Goal: Transaction & Acquisition: Book appointment/travel/reservation

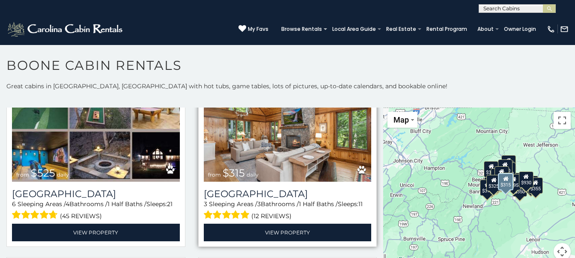
scroll to position [257, 0]
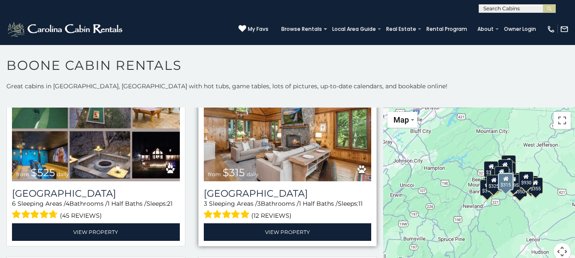
click at [291, 134] on img at bounding box center [288, 125] width 168 height 112
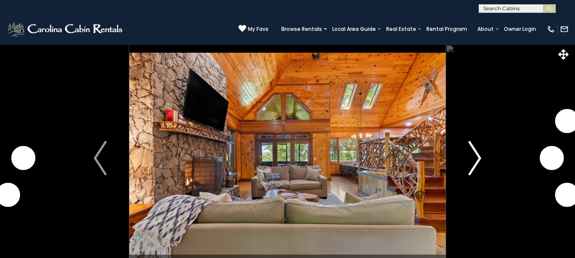
click at [480, 155] on img "Next" at bounding box center [475, 158] width 13 height 34
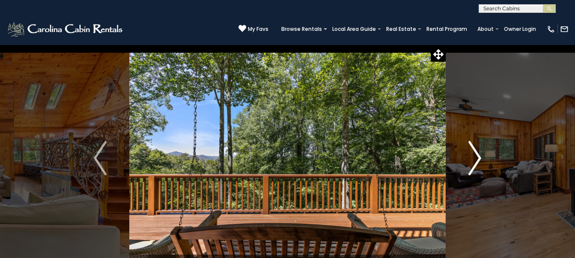
click at [475, 156] on img "Next" at bounding box center [475, 158] width 13 height 34
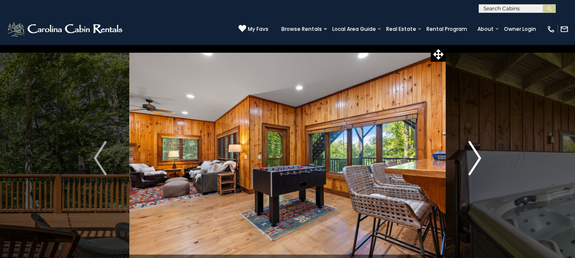
click at [480, 158] on img "Next" at bounding box center [475, 158] width 13 height 34
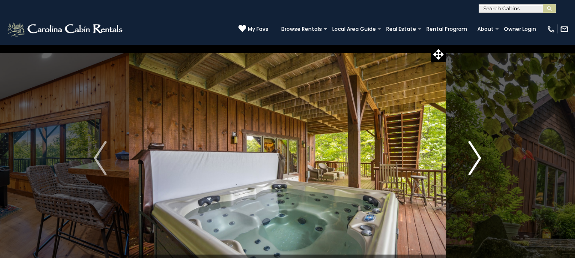
click at [480, 158] on img "Next" at bounding box center [475, 158] width 13 height 34
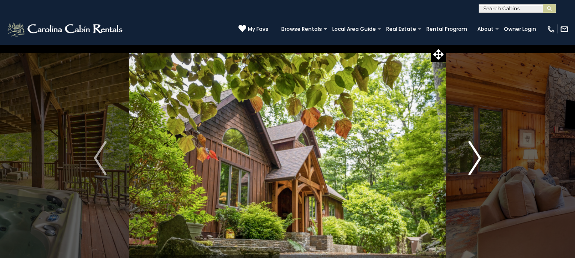
click at [480, 158] on img "Next" at bounding box center [475, 158] width 13 height 34
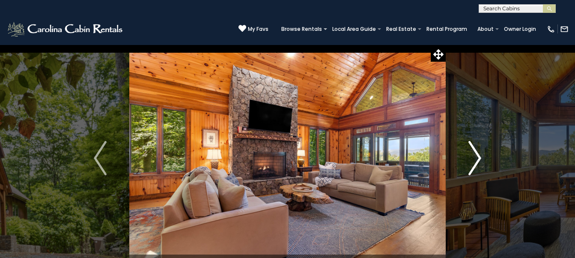
click at [480, 158] on img "Next" at bounding box center [475, 158] width 13 height 34
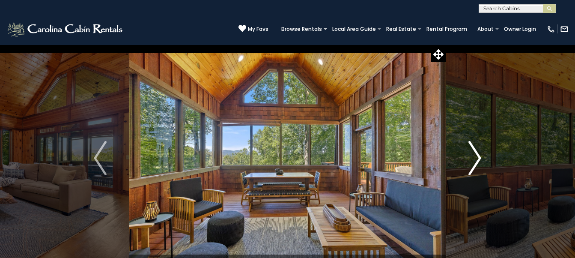
click at [480, 158] on img "Next" at bounding box center [475, 158] width 13 height 34
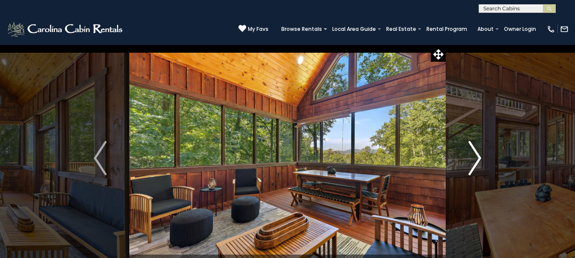
click at [480, 158] on img "Next" at bounding box center [475, 158] width 13 height 34
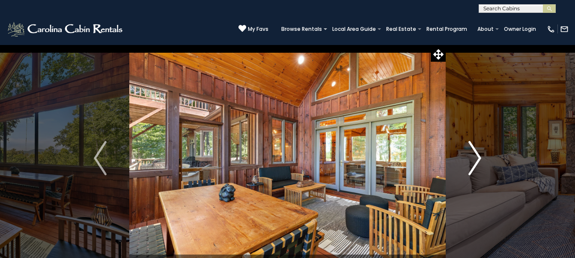
click at [480, 158] on img "Next" at bounding box center [475, 158] width 13 height 34
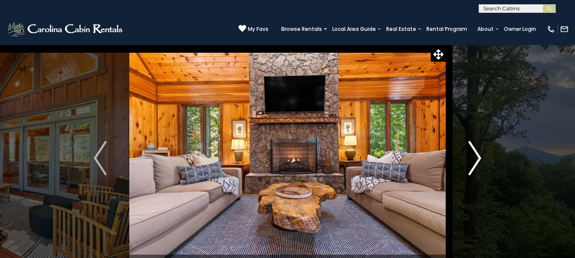
click at [480, 158] on img "Next" at bounding box center [475, 158] width 13 height 34
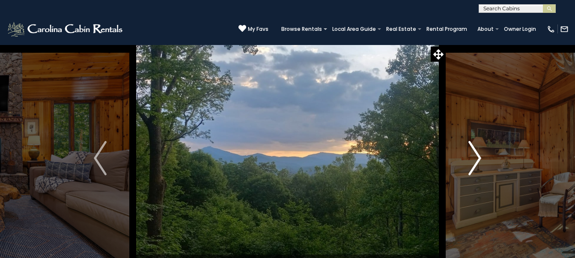
click at [480, 158] on img "Next" at bounding box center [475, 158] width 13 height 34
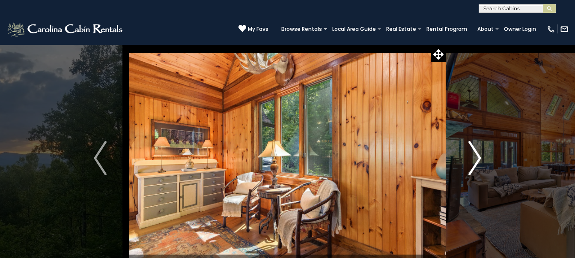
click at [480, 158] on img "Next" at bounding box center [475, 158] width 13 height 34
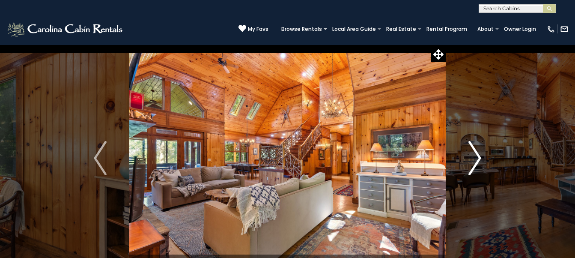
click at [480, 158] on img "Next" at bounding box center [475, 158] width 13 height 34
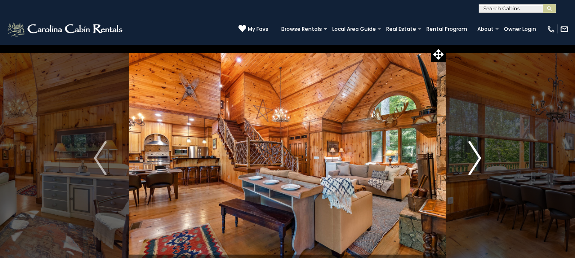
click at [480, 158] on img "Next" at bounding box center [475, 158] width 13 height 34
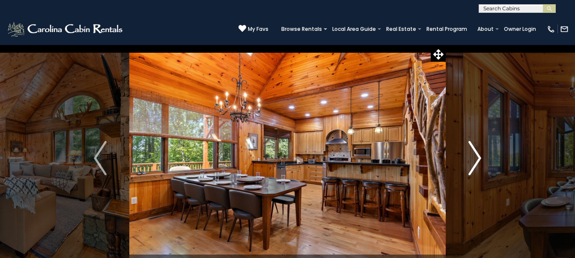
click at [480, 158] on img "Next" at bounding box center [475, 158] width 13 height 34
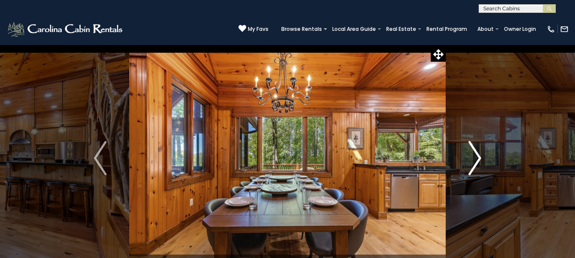
click at [480, 158] on img "Next" at bounding box center [475, 158] width 13 height 34
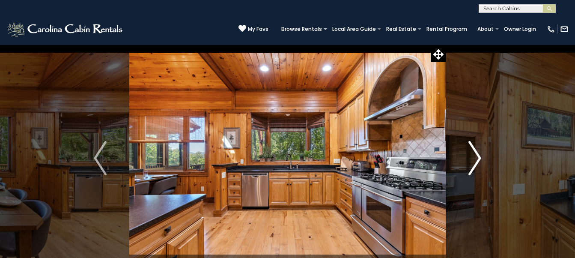
click at [480, 158] on img "Next" at bounding box center [475, 158] width 13 height 34
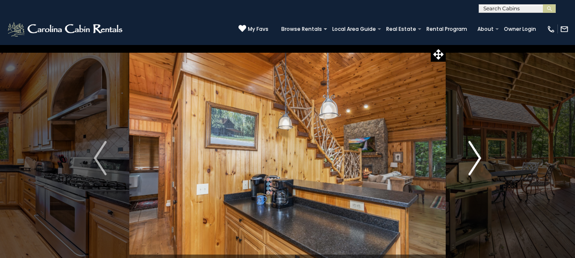
click at [480, 158] on img "Next" at bounding box center [475, 158] width 13 height 34
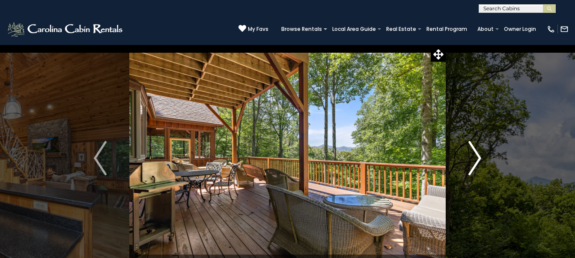
click at [480, 158] on img "Next" at bounding box center [475, 158] width 13 height 34
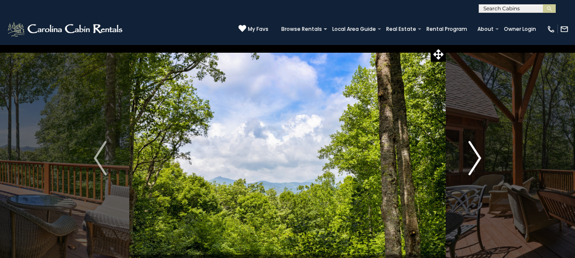
click at [480, 158] on img "Next" at bounding box center [475, 158] width 13 height 34
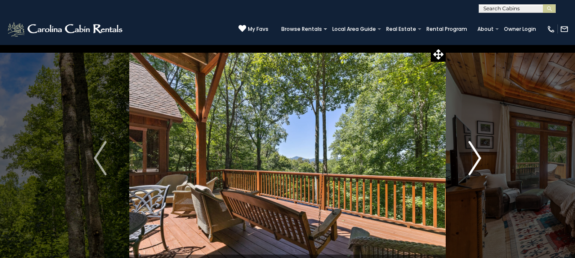
click at [480, 158] on img "Next" at bounding box center [475, 158] width 13 height 34
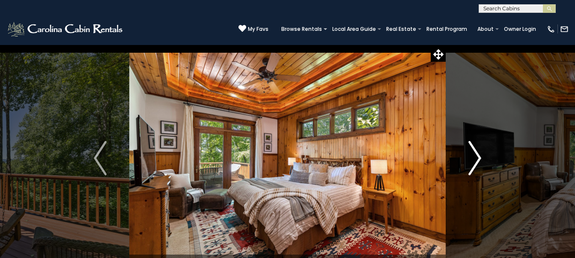
click at [481, 154] on img "Next" at bounding box center [475, 158] width 13 height 34
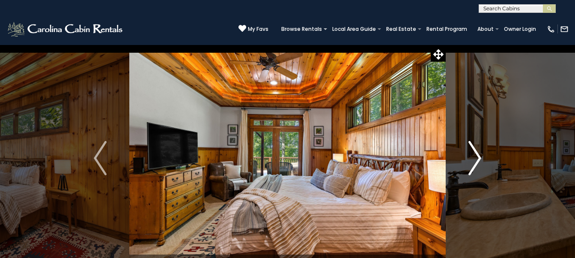
click at [481, 154] on img "Next" at bounding box center [475, 158] width 13 height 34
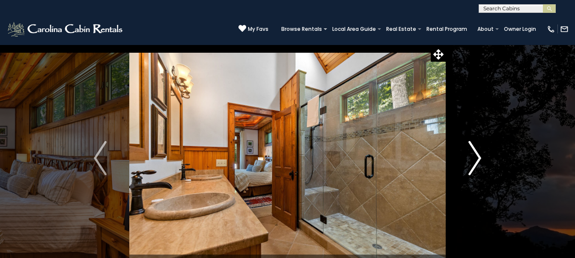
click at [481, 154] on img "Next" at bounding box center [475, 158] width 13 height 34
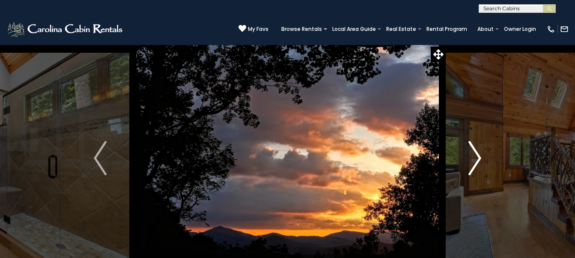
click at [481, 154] on img "Next" at bounding box center [475, 158] width 13 height 34
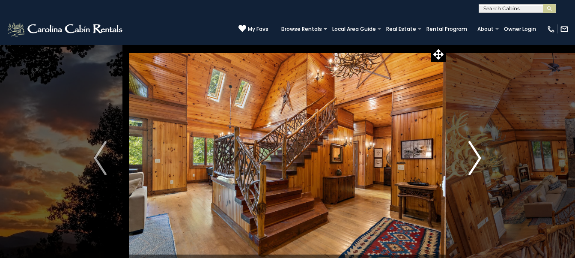
click at [481, 154] on img "Next" at bounding box center [475, 158] width 13 height 34
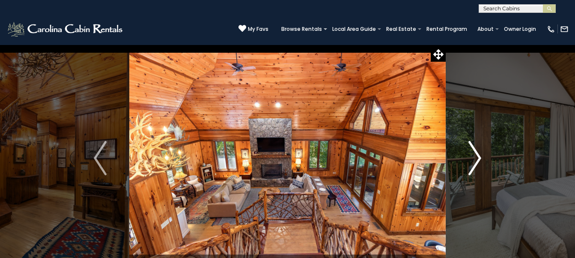
click at [481, 154] on img "Next" at bounding box center [475, 158] width 13 height 34
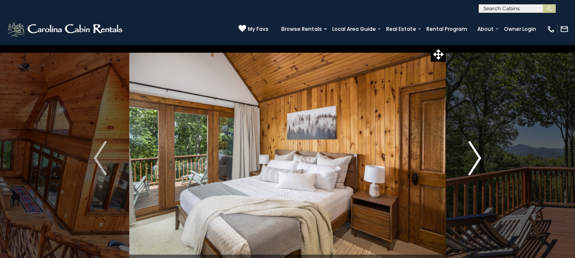
click at [481, 154] on img "Next" at bounding box center [475, 158] width 13 height 34
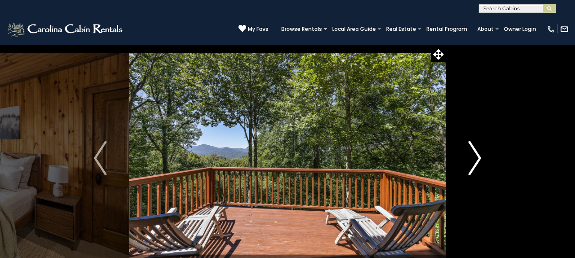
click at [481, 154] on img "Next" at bounding box center [475, 158] width 13 height 34
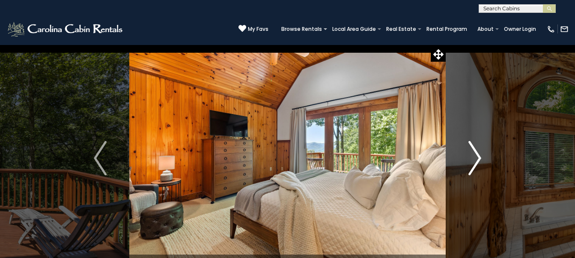
click at [481, 154] on img "Next" at bounding box center [475, 158] width 13 height 34
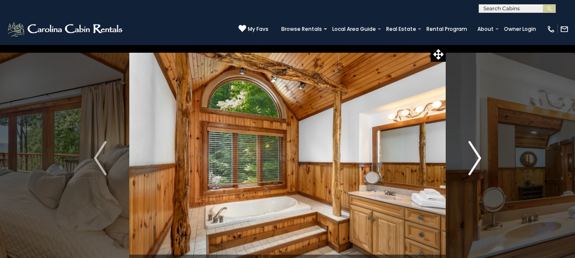
click at [481, 154] on img "Next" at bounding box center [475, 158] width 13 height 34
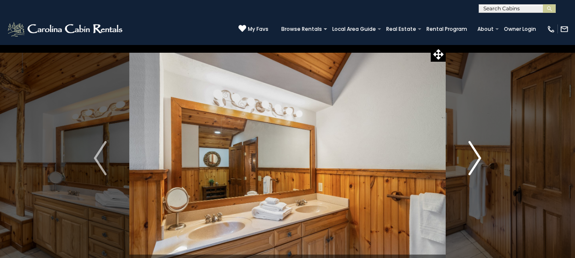
click at [481, 154] on img "Next" at bounding box center [475, 158] width 13 height 34
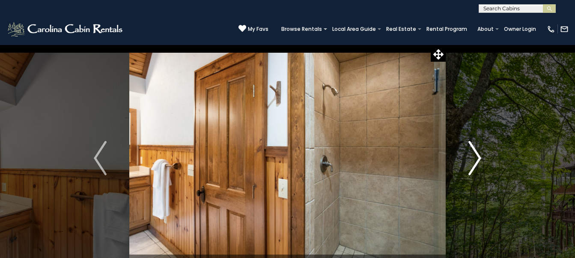
click at [481, 154] on img "Next" at bounding box center [475, 158] width 13 height 34
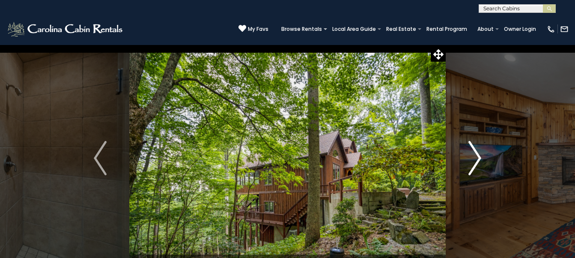
click at [481, 154] on img "Next" at bounding box center [475, 158] width 13 height 34
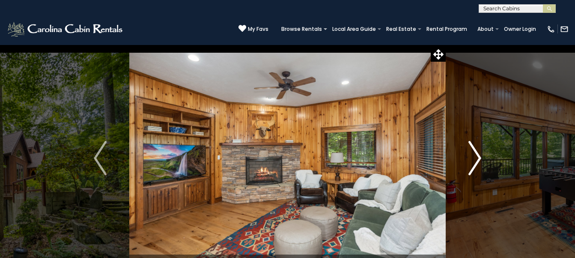
click at [481, 154] on img "Next" at bounding box center [475, 158] width 13 height 34
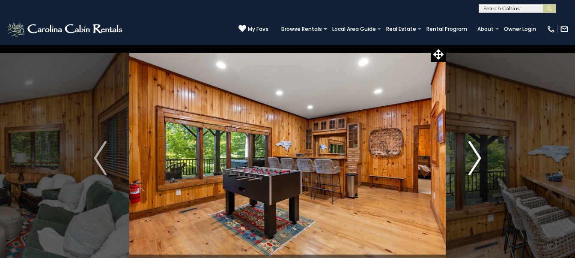
click at [481, 154] on img "Next" at bounding box center [475, 158] width 13 height 34
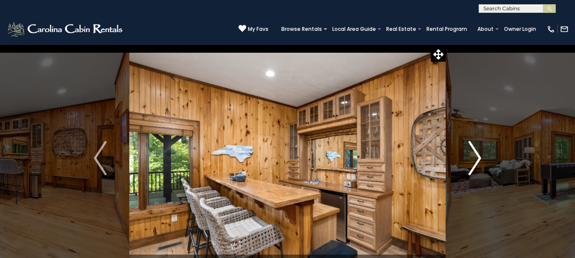
click at [481, 154] on img "Next" at bounding box center [475, 158] width 13 height 34
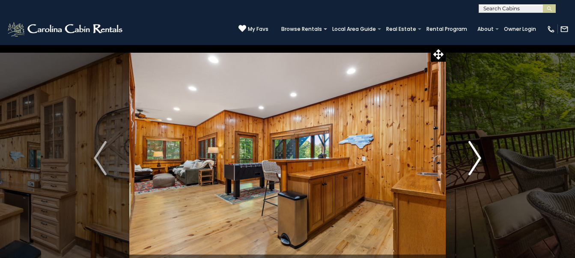
click at [481, 154] on img "Next" at bounding box center [475, 158] width 13 height 34
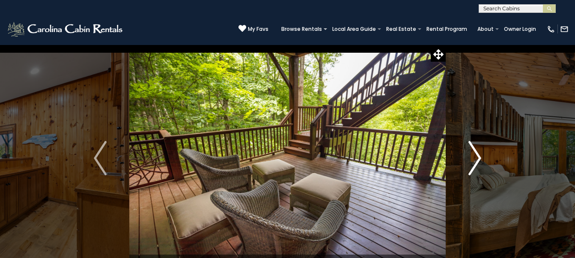
click at [481, 154] on img "Next" at bounding box center [475, 158] width 13 height 34
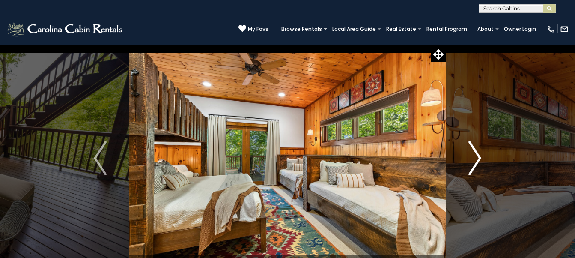
click at [482, 154] on button "Next" at bounding box center [475, 158] width 58 height 227
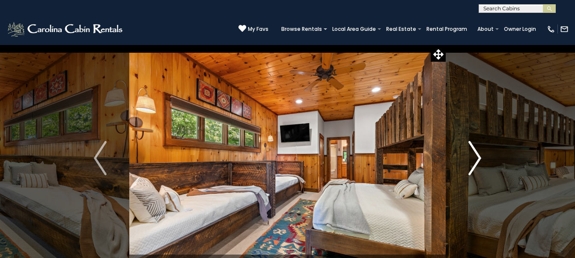
click at [482, 154] on button "Next" at bounding box center [475, 158] width 58 height 227
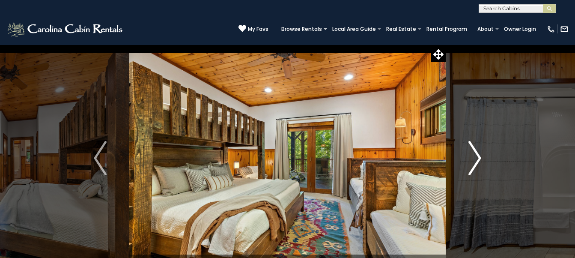
click at [482, 154] on button "Next" at bounding box center [475, 158] width 58 height 227
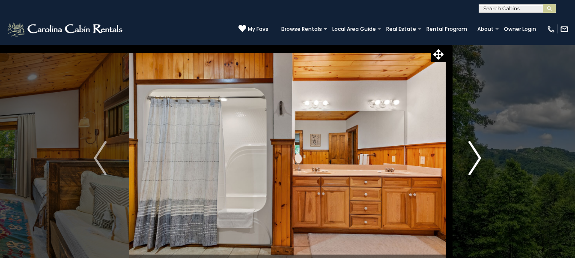
click at [482, 154] on button "Next" at bounding box center [475, 158] width 58 height 227
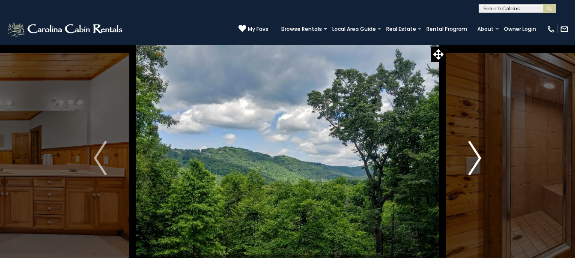
click at [482, 154] on button "Next" at bounding box center [475, 158] width 58 height 227
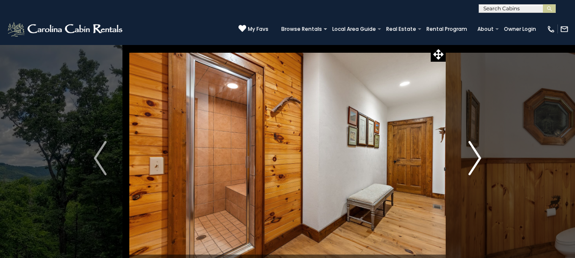
click at [482, 154] on button "Next" at bounding box center [475, 158] width 58 height 227
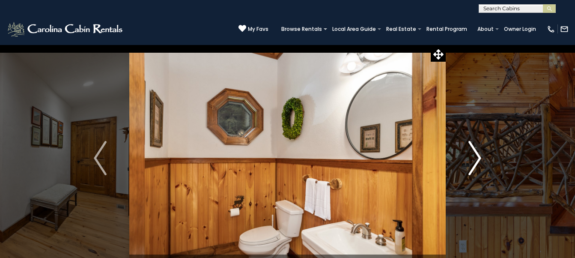
click at [482, 154] on button "Next" at bounding box center [475, 158] width 58 height 227
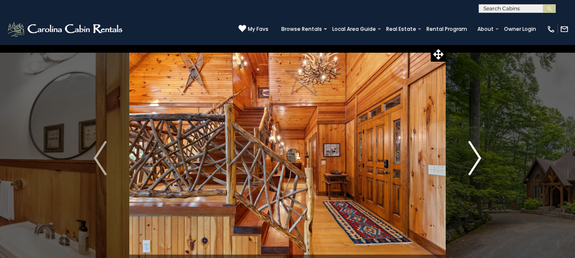
click at [482, 154] on button "Next" at bounding box center [475, 158] width 58 height 227
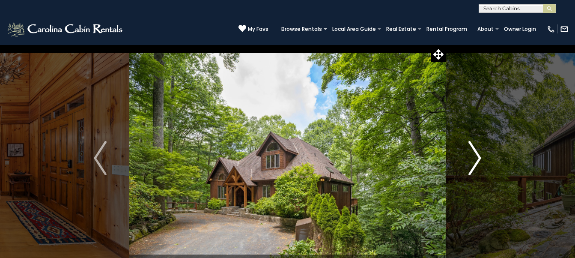
click at [482, 154] on button "Next" at bounding box center [475, 158] width 58 height 227
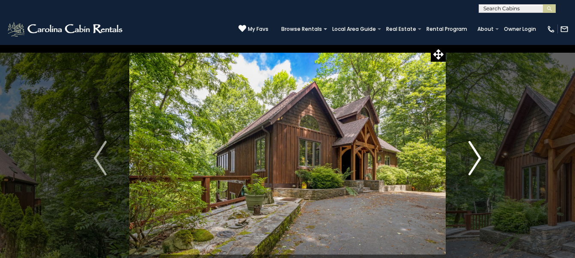
click at [482, 154] on button "Next" at bounding box center [475, 158] width 58 height 227
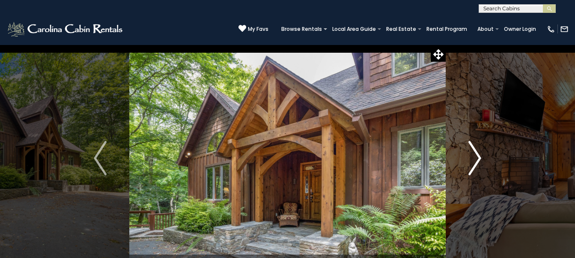
click at [482, 154] on button "Next" at bounding box center [475, 158] width 58 height 227
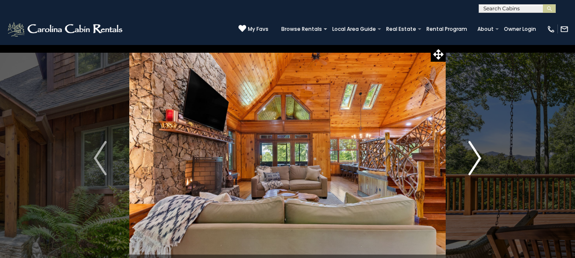
click at [482, 154] on button "Next" at bounding box center [475, 158] width 58 height 227
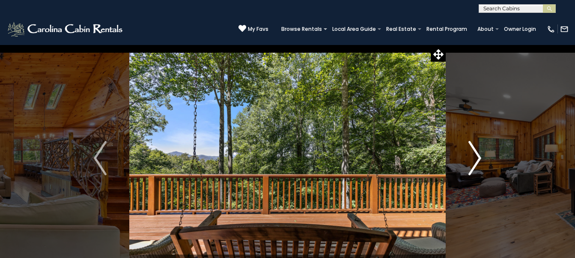
click at [482, 154] on button "Next" at bounding box center [475, 158] width 58 height 227
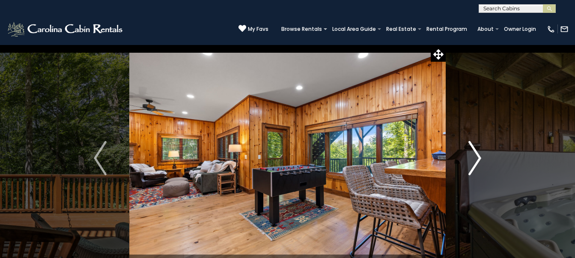
click at [482, 154] on button "Next" at bounding box center [475, 158] width 58 height 227
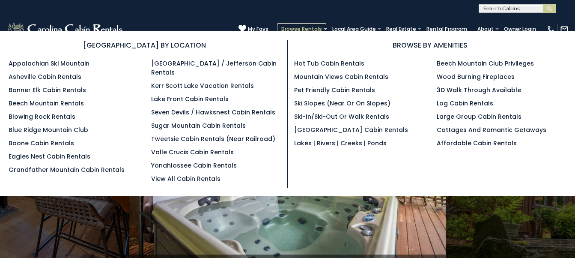
click at [277, 23] on link "Browse Rentals" at bounding box center [301, 29] width 49 height 12
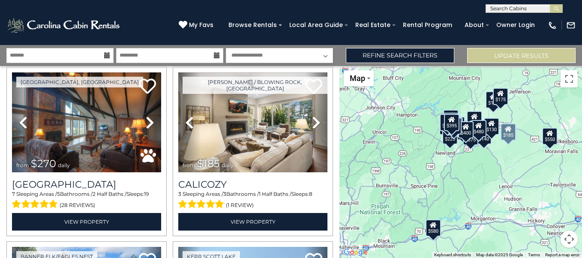
scroll to position [728, 0]
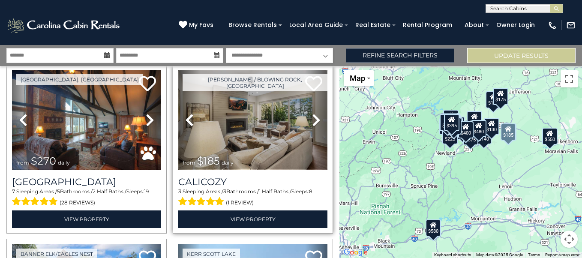
click at [266, 139] on img at bounding box center [252, 120] width 149 height 100
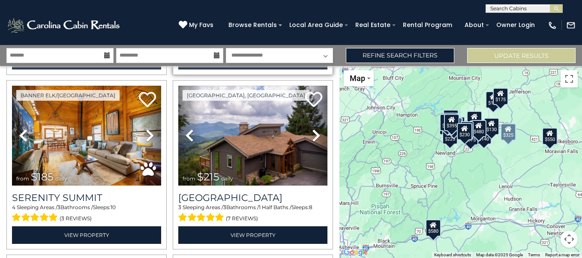
scroll to position [1413, 0]
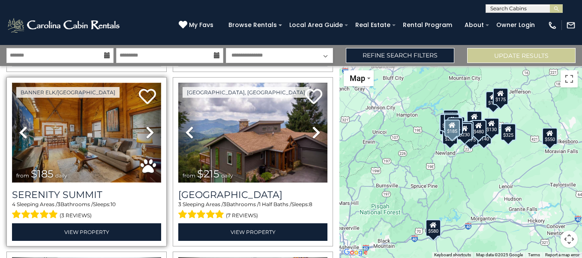
click at [78, 117] on img at bounding box center [86, 133] width 149 height 100
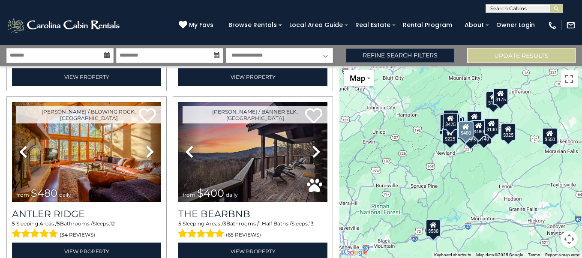
scroll to position [2480, 0]
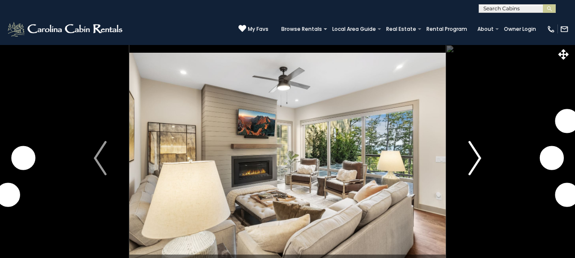
scroll to position [43, 0]
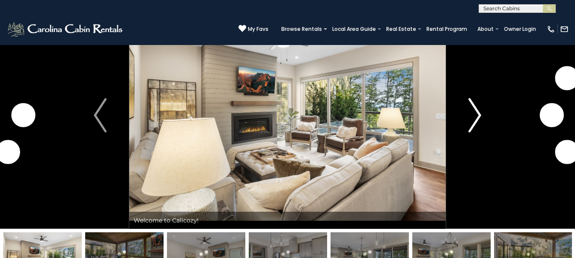
click at [480, 115] on img "Next" at bounding box center [475, 115] width 13 height 34
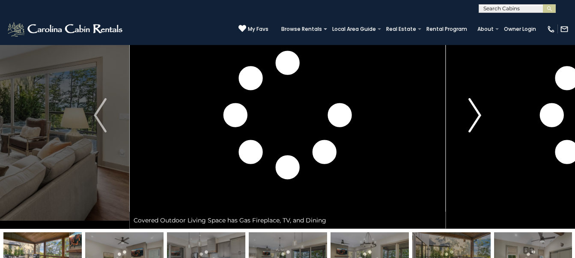
scroll to position [0, 0]
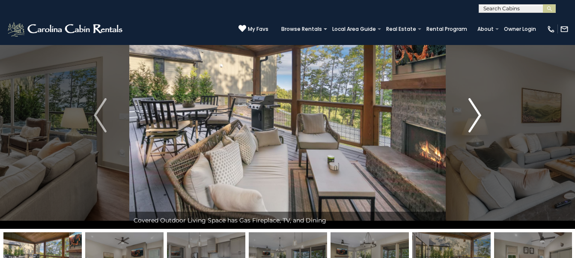
click at [480, 115] on img "Next" at bounding box center [475, 115] width 13 height 34
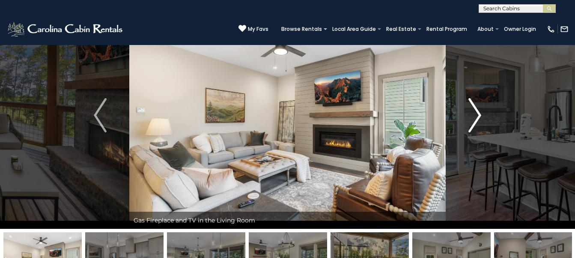
click at [480, 115] on img "Next" at bounding box center [475, 115] width 13 height 34
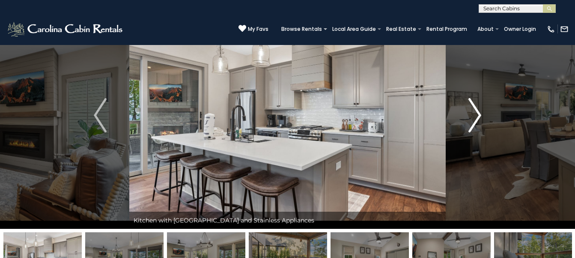
click at [480, 115] on img "Next" at bounding box center [475, 115] width 13 height 34
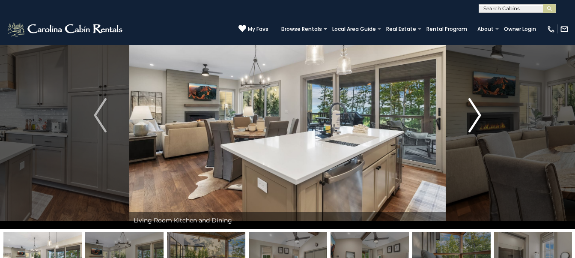
click at [480, 115] on img "Next" at bounding box center [475, 115] width 13 height 34
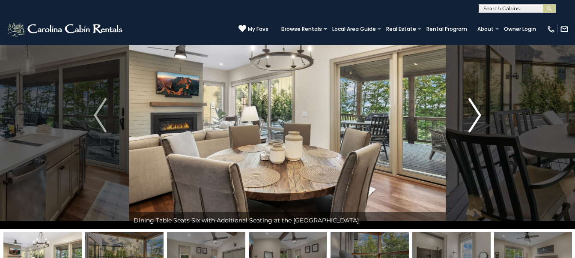
click at [480, 115] on img "Next" at bounding box center [475, 115] width 13 height 34
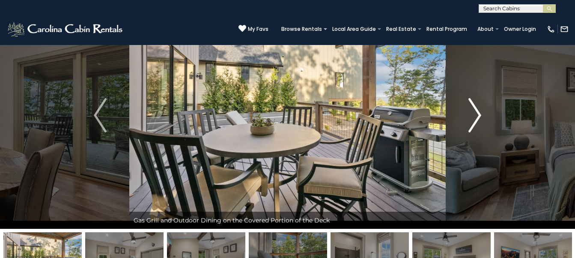
click at [480, 115] on img "Next" at bounding box center [475, 115] width 13 height 34
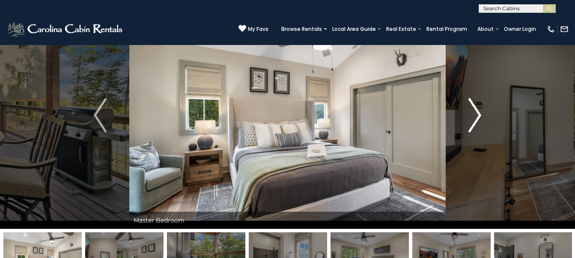
click at [480, 116] on img "Next" at bounding box center [475, 115] width 13 height 34
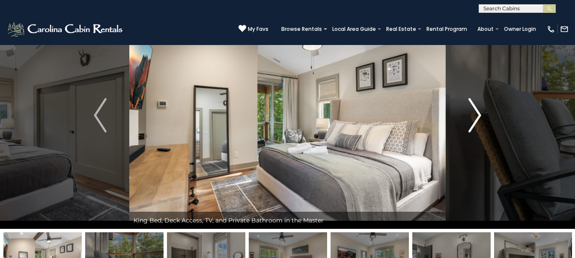
click at [480, 116] on img "Next" at bounding box center [475, 115] width 13 height 34
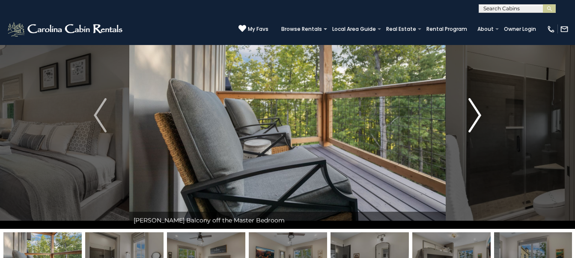
click at [480, 116] on img "Next" at bounding box center [475, 115] width 13 height 34
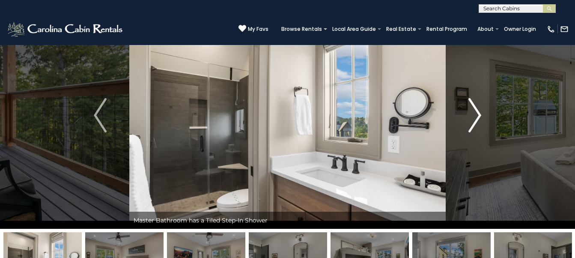
click at [480, 116] on img "Next" at bounding box center [475, 115] width 13 height 34
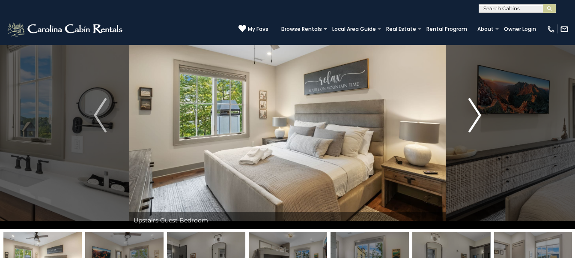
click at [480, 116] on img "Next" at bounding box center [475, 115] width 13 height 34
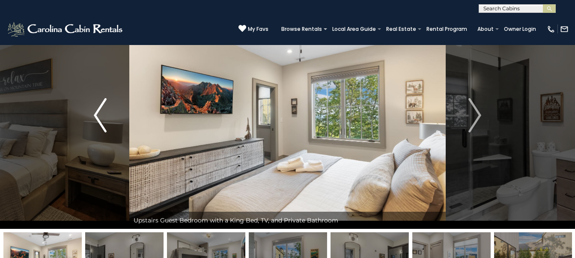
click at [95, 111] on img "Previous" at bounding box center [100, 115] width 13 height 34
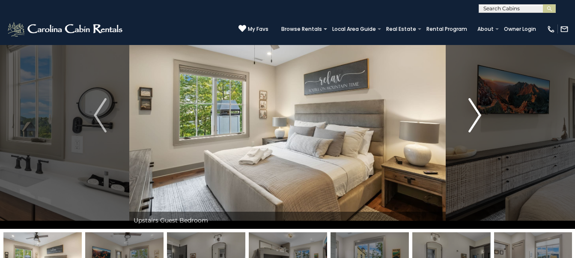
click at [474, 115] on img "Next" at bounding box center [475, 115] width 13 height 34
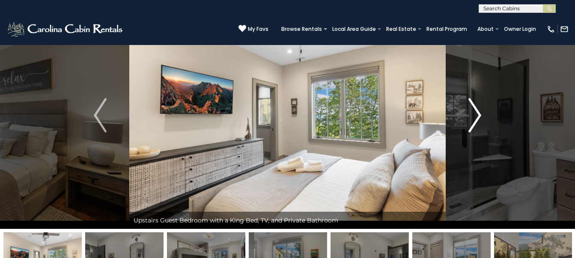
click at [474, 115] on img "Next" at bounding box center [475, 115] width 13 height 34
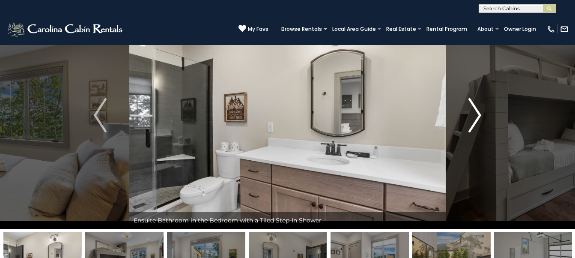
click at [474, 115] on img "Next" at bounding box center [475, 115] width 13 height 34
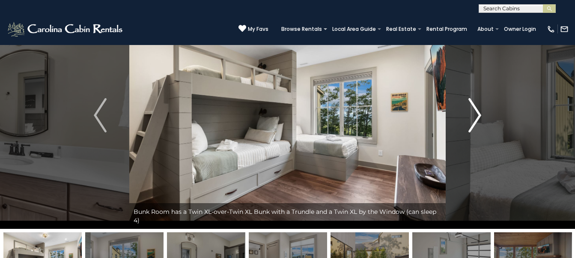
click at [478, 115] on img "Next" at bounding box center [475, 115] width 13 height 34
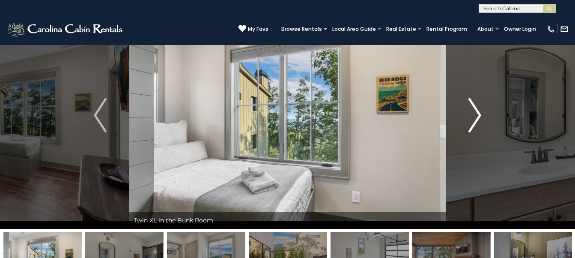
click at [478, 114] on img "Next" at bounding box center [475, 115] width 13 height 34
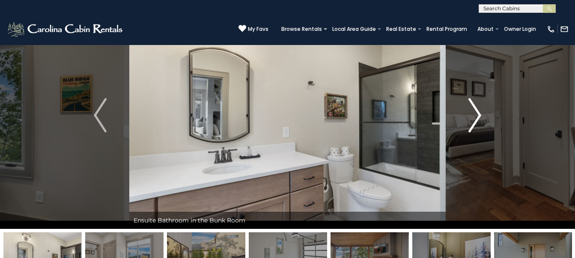
click at [478, 114] on img "Next" at bounding box center [475, 115] width 13 height 34
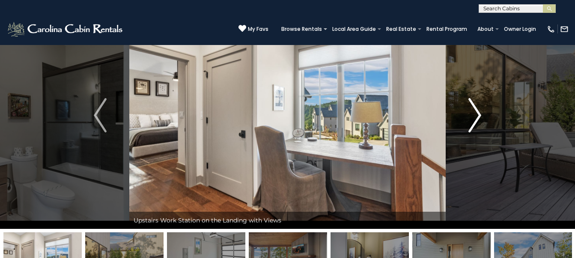
click at [478, 114] on img "Next" at bounding box center [475, 115] width 13 height 34
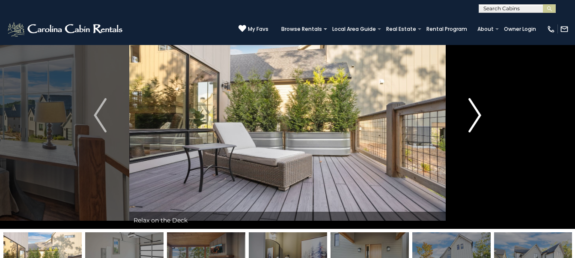
click at [478, 114] on img "Next" at bounding box center [475, 115] width 13 height 34
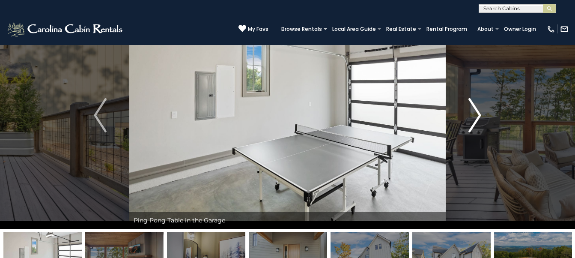
click at [478, 114] on img "Next" at bounding box center [475, 115] width 13 height 34
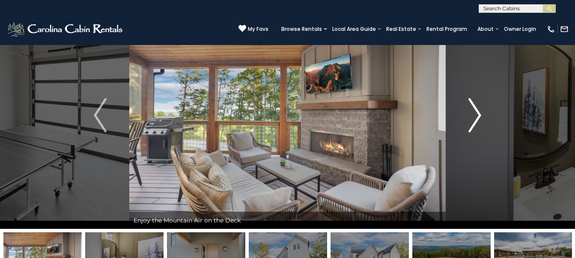
click at [478, 114] on img "Next" at bounding box center [475, 115] width 13 height 34
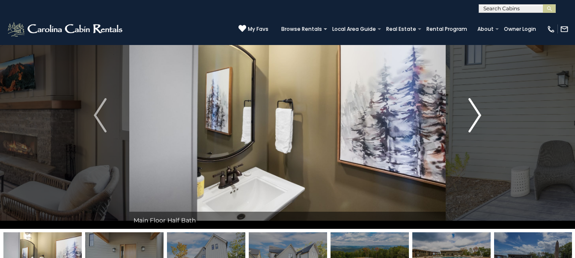
click at [478, 114] on img "Next" at bounding box center [475, 115] width 13 height 34
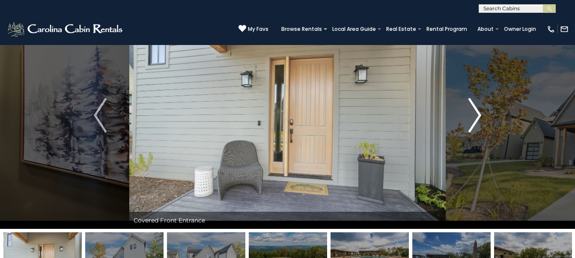
click at [478, 114] on img "Next" at bounding box center [475, 115] width 13 height 34
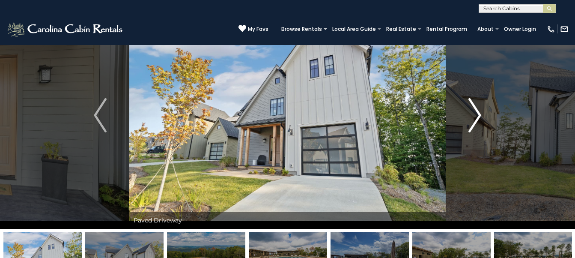
click at [478, 114] on img "Next" at bounding box center [475, 115] width 13 height 34
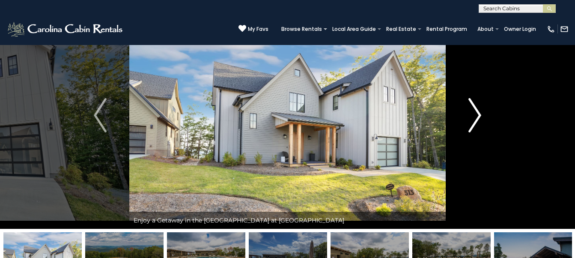
click at [478, 114] on img "Next" at bounding box center [475, 115] width 13 height 34
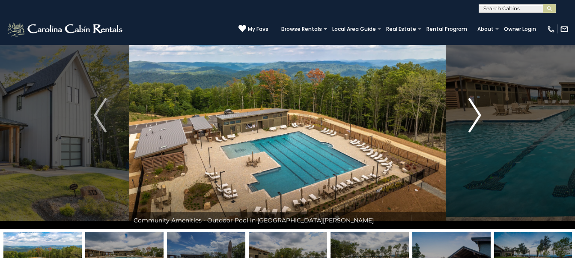
click at [478, 114] on img "Next" at bounding box center [475, 115] width 13 height 34
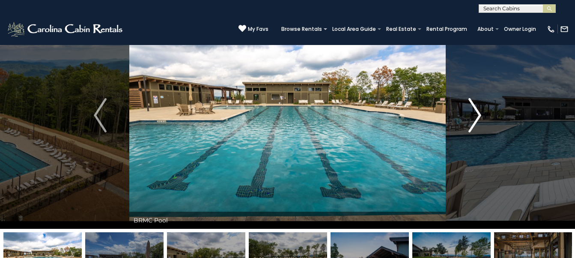
click at [478, 114] on img "Next" at bounding box center [475, 115] width 13 height 34
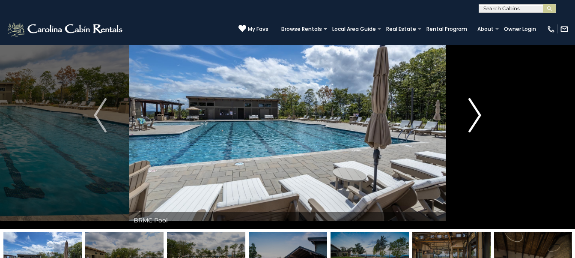
click at [478, 114] on img "Next" at bounding box center [475, 115] width 13 height 34
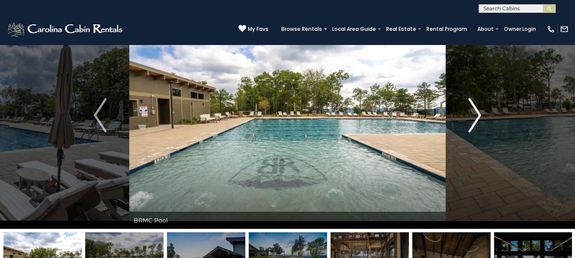
click at [478, 114] on img "Next" at bounding box center [475, 115] width 13 height 34
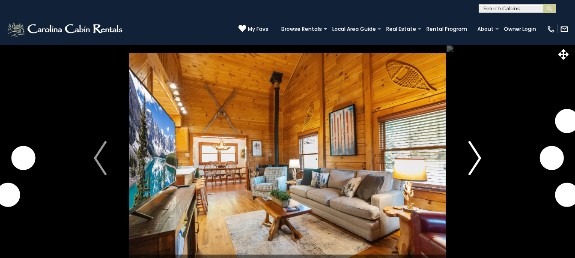
click at [481, 157] on img "Next" at bounding box center [475, 158] width 13 height 34
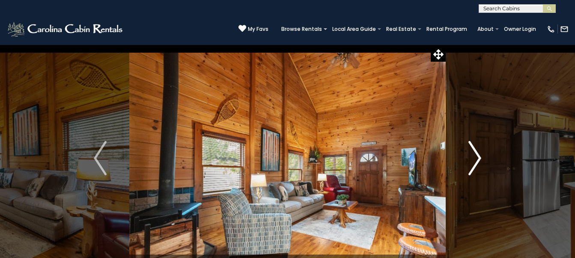
click at [481, 157] on img "Next" at bounding box center [475, 158] width 13 height 34
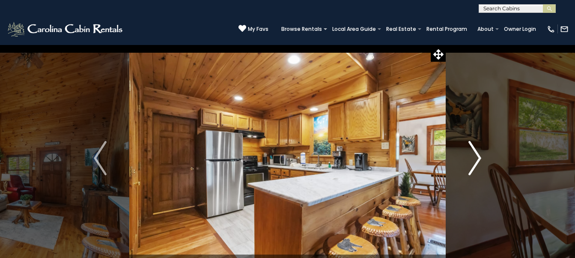
click at [481, 157] on img "Next" at bounding box center [475, 158] width 13 height 34
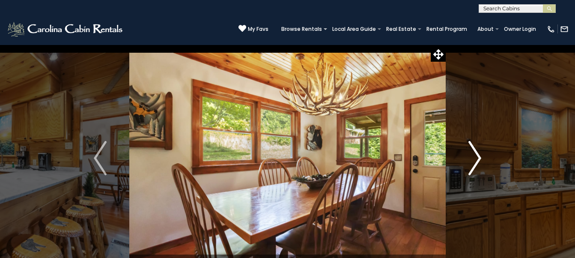
click at [481, 157] on img "Next" at bounding box center [475, 158] width 13 height 34
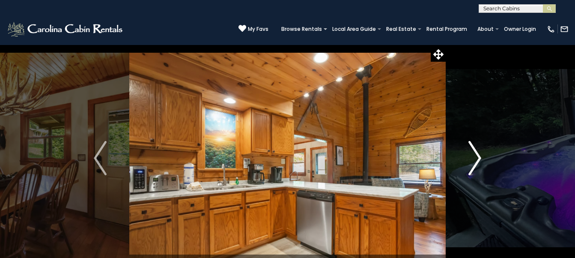
click at [481, 157] on img "Next" at bounding box center [475, 158] width 13 height 34
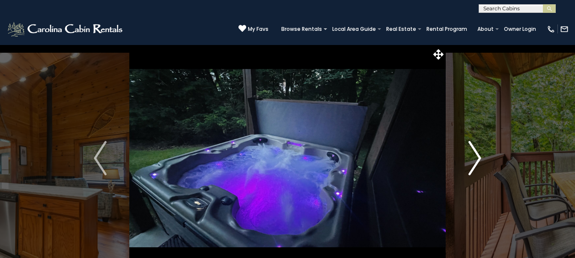
click at [481, 157] on img "Next" at bounding box center [475, 158] width 13 height 34
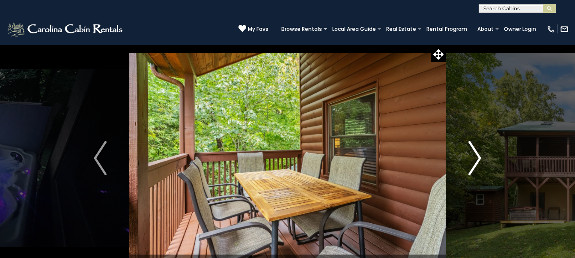
click at [481, 157] on img "Next" at bounding box center [475, 158] width 13 height 34
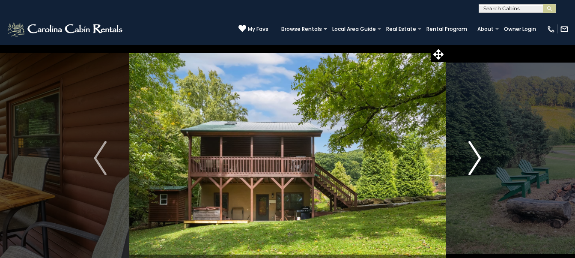
click at [481, 157] on img "Next" at bounding box center [475, 158] width 13 height 34
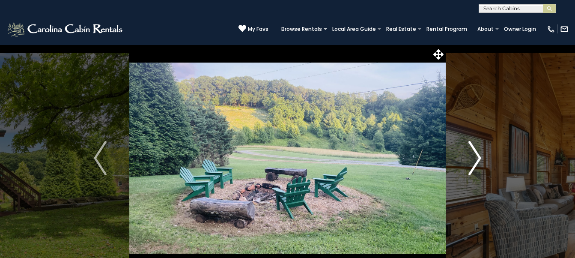
click at [481, 157] on img "Next" at bounding box center [475, 158] width 13 height 34
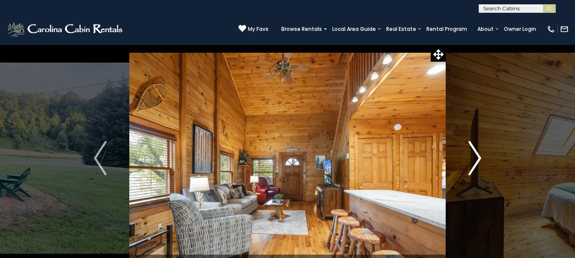
click at [481, 157] on img "Next" at bounding box center [475, 158] width 13 height 34
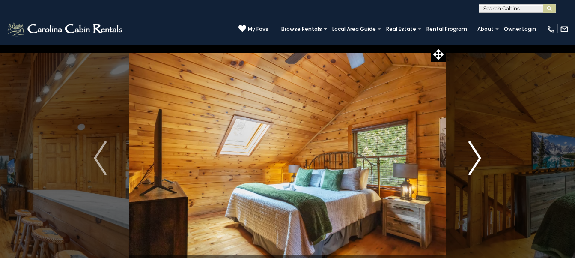
click at [481, 157] on img "Next" at bounding box center [475, 158] width 13 height 34
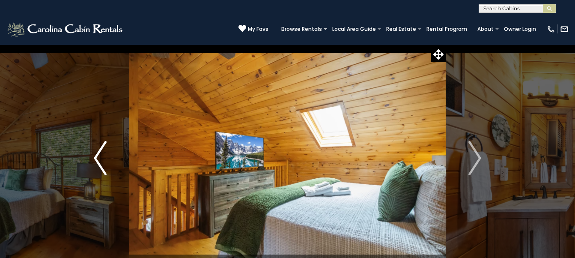
click at [97, 162] on img "Previous" at bounding box center [100, 158] width 13 height 34
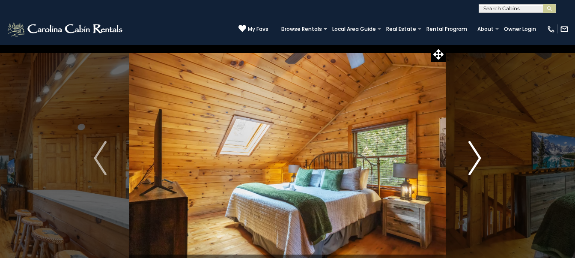
click at [477, 158] on img "Next" at bounding box center [475, 158] width 13 height 34
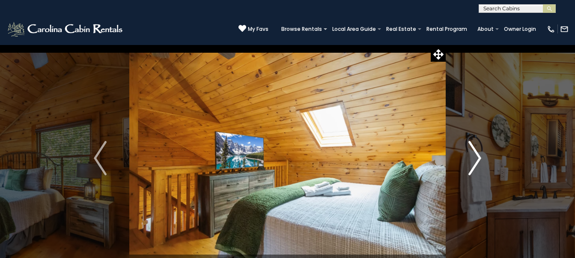
click at [477, 158] on img "Next" at bounding box center [475, 158] width 13 height 34
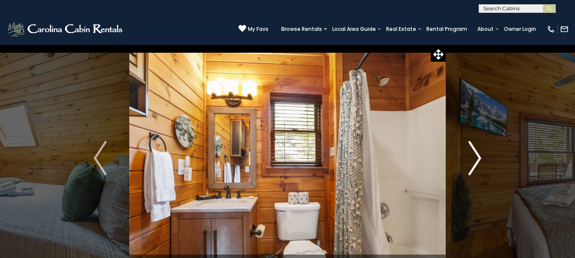
click at [477, 158] on img "Next" at bounding box center [475, 158] width 13 height 34
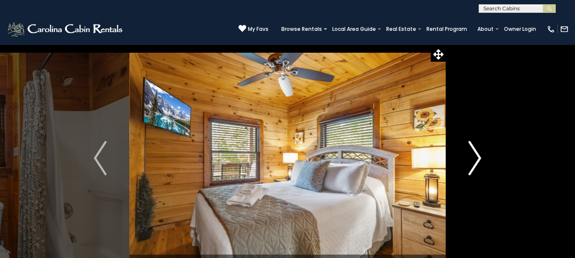
click at [477, 158] on img "Next" at bounding box center [475, 158] width 13 height 34
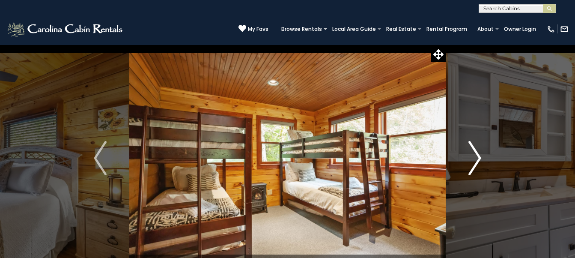
click at [477, 158] on img "Next" at bounding box center [475, 158] width 13 height 34
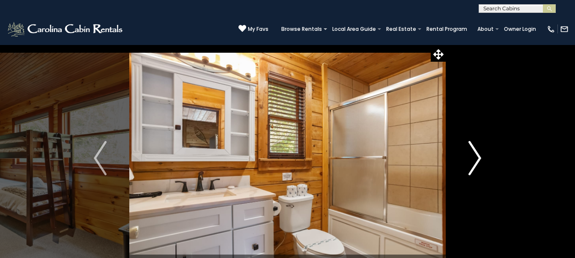
click at [477, 157] on img "Next" at bounding box center [475, 158] width 13 height 34
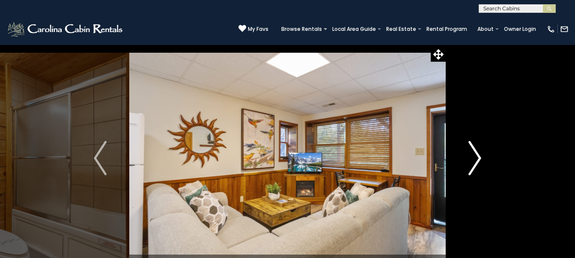
click at [477, 157] on img "Next" at bounding box center [475, 158] width 13 height 34
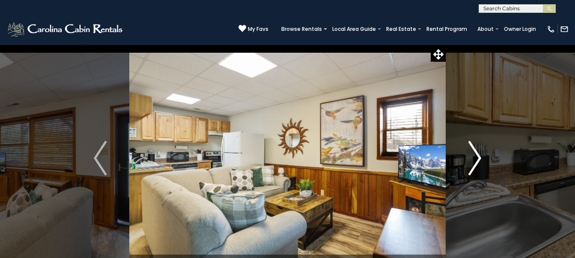
click at [477, 157] on img "Next" at bounding box center [475, 158] width 13 height 34
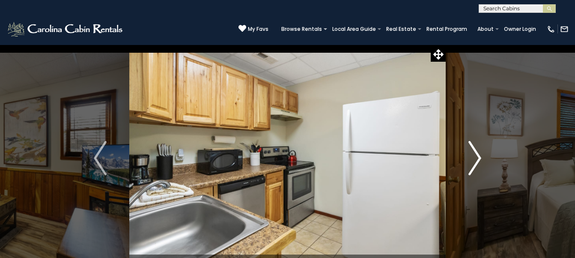
click at [477, 157] on img "Next" at bounding box center [475, 158] width 13 height 34
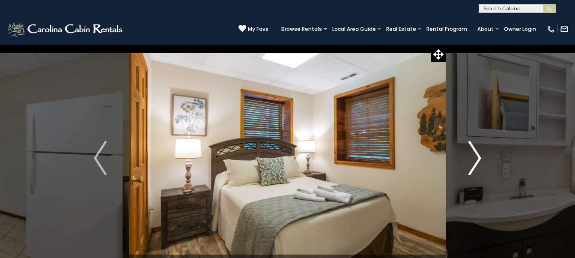
click at [477, 157] on img "Next" at bounding box center [475, 158] width 13 height 34
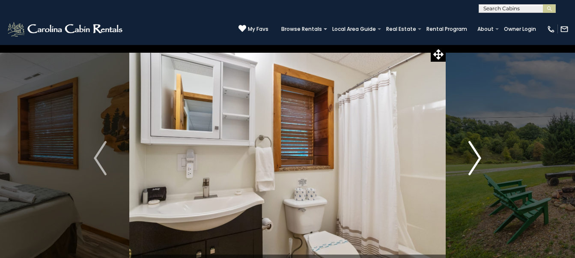
click at [477, 157] on img "Next" at bounding box center [475, 158] width 13 height 34
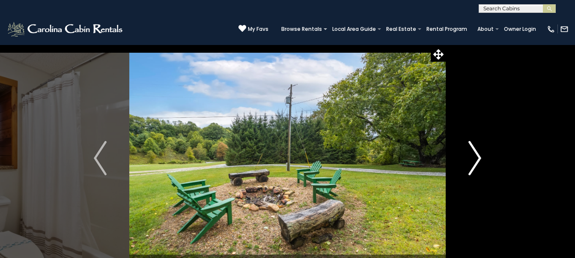
click at [477, 157] on img "Next" at bounding box center [475, 158] width 13 height 34
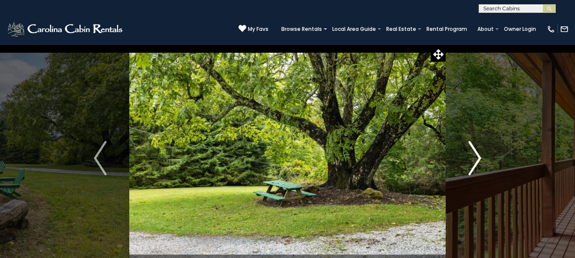
click at [477, 157] on img "Next" at bounding box center [475, 158] width 13 height 34
